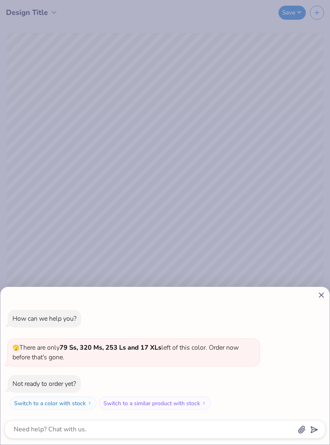
click at [319, 298] on icon at bounding box center [321, 295] width 8 height 8
type textarea "x"
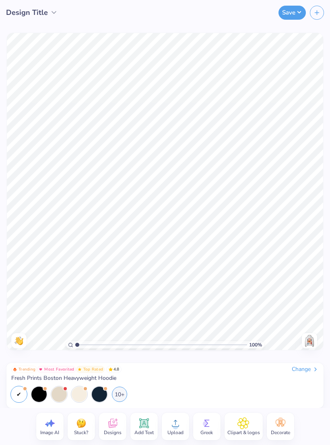
click at [317, 337] on div "Back" at bounding box center [309, 340] width 19 height 15
click at [311, 340] on img at bounding box center [309, 341] width 13 height 13
click at [310, 340] on img at bounding box center [309, 341] width 13 height 13
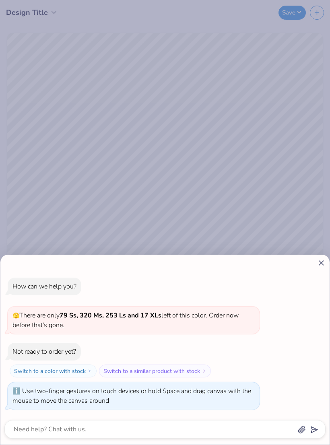
type input "1.13993578080862"
type textarea "x"
type input "1.35126354477166"
type textarea "x"
type input "1.58958494748788"
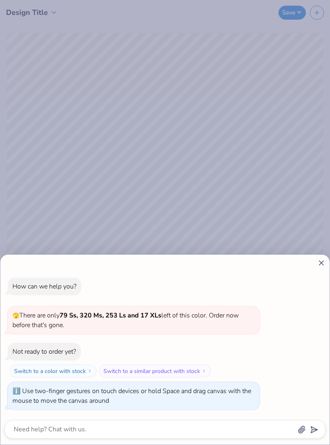
click at [320, 263] on icon at bounding box center [321, 263] width 8 height 8
type textarea "x"
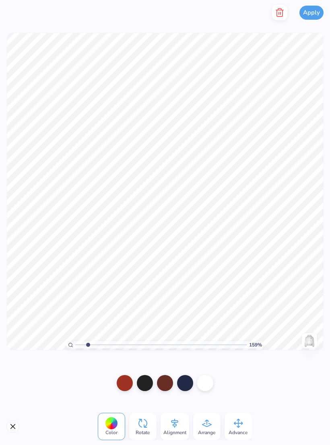
click at [129, 380] on div at bounding box center [125, 383] width 16 height 16
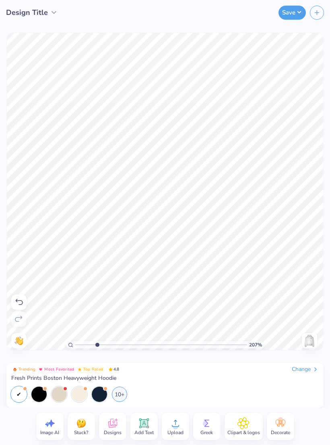
click at [111, 423] on icon at bounding box center [113, 424] width 12 height 12
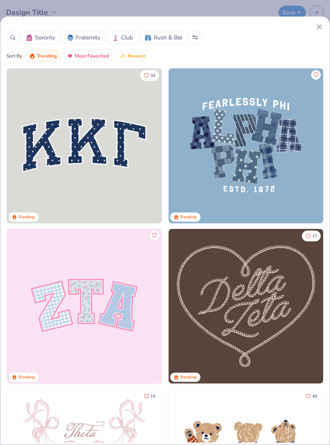
click at [318, 28] on line at bounding box center [319, 27] width 4 height 4
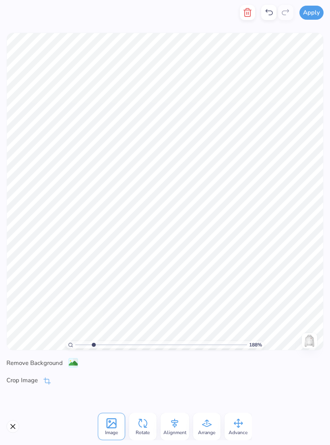
click at [328, 197] on div "188 % Need help? Chat with us. Front" at bounding box center [165, 191] width 330 height 333
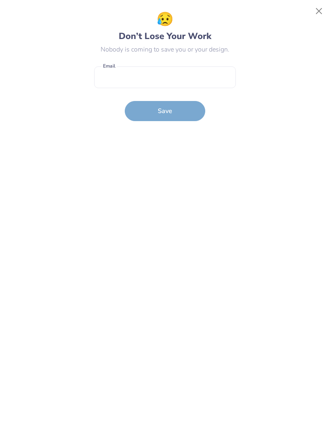
click at [318, 6] on button "Close" at bounding box center [319, 11] width 15 height 15
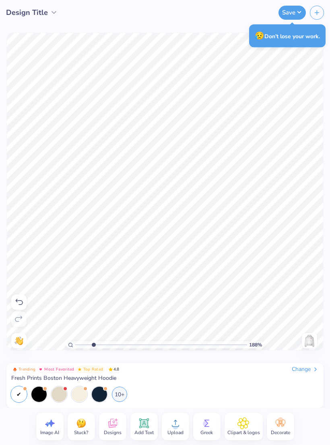
type input "1.87593837016813"
